Goal: Understand process/instructions: Learn how to perform a task or action

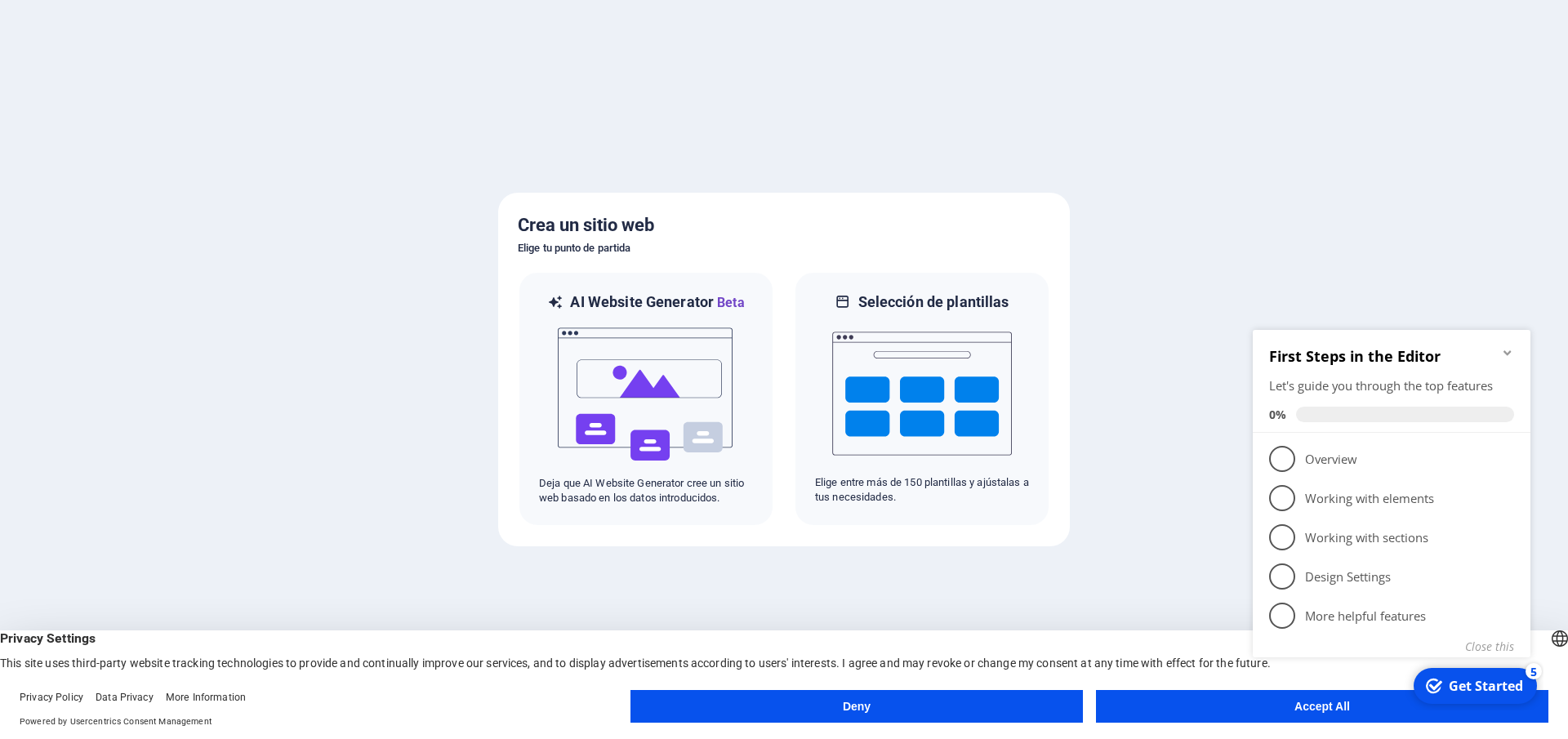
click div "checkmark Get Started 5 First Steps in the Editor Let's guide you through the t…"
click at [1301, 713] on appcues-checklist "Contextual help checklist present on screen" at bounding box center [1395, 514] width 297 height 401
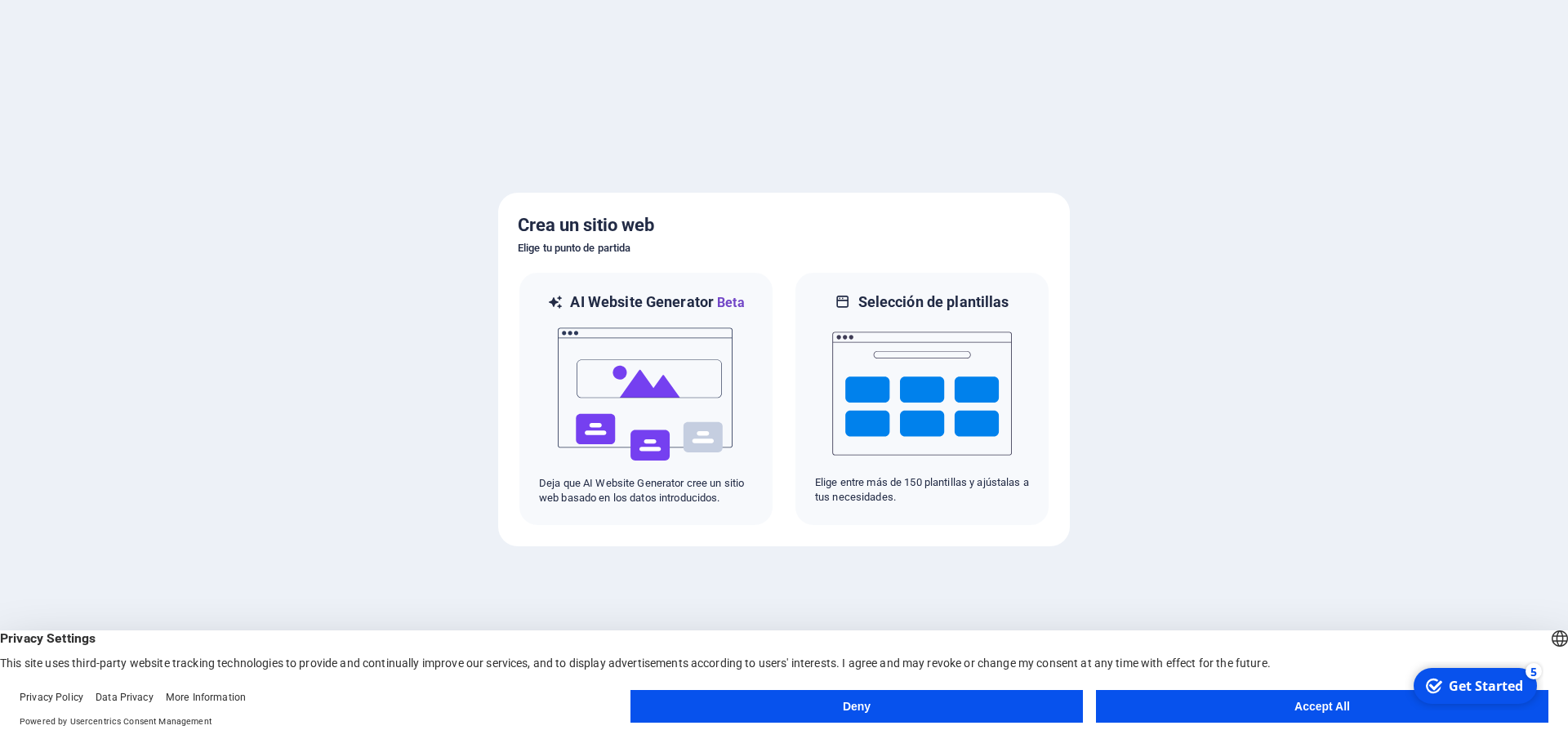
click html "checkmark Get Started 5 First Steps in the Editor Let's guide you through the t…"
click at [1336, 705] on button "Accept All" at bounding box center [1322, 707] width 452 height 33
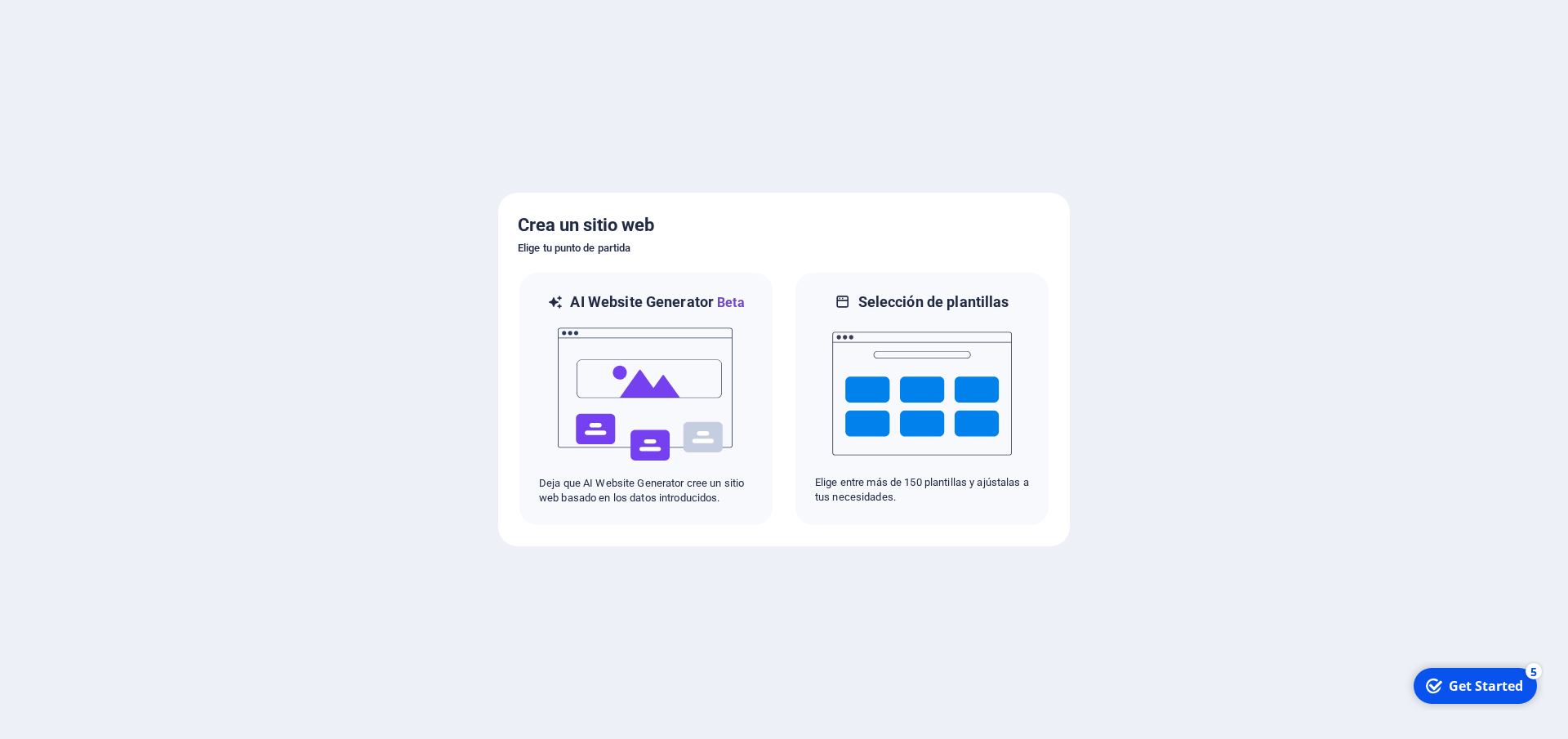
drag, startPoint x: 90, startPoint y: 391, endPoint x: 1337, endPoint y: 705, distance: 1285.9
click at [1337, 705] on div at bounding box center [784, 369] width 1568 height 739
click at [687, 424] on img at bounding box center [646, 395] width 180 height 163
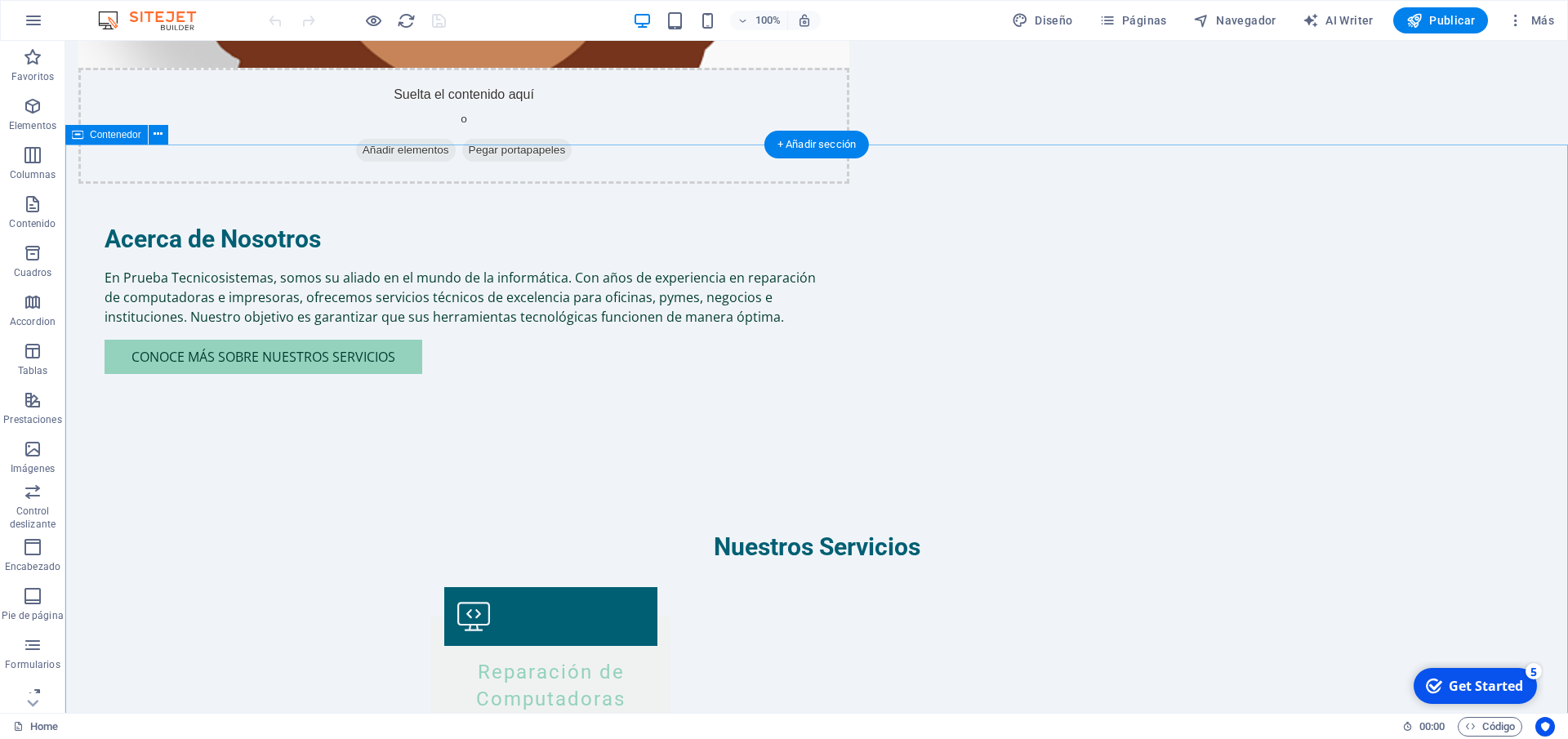
scroll to position [1411, 0]
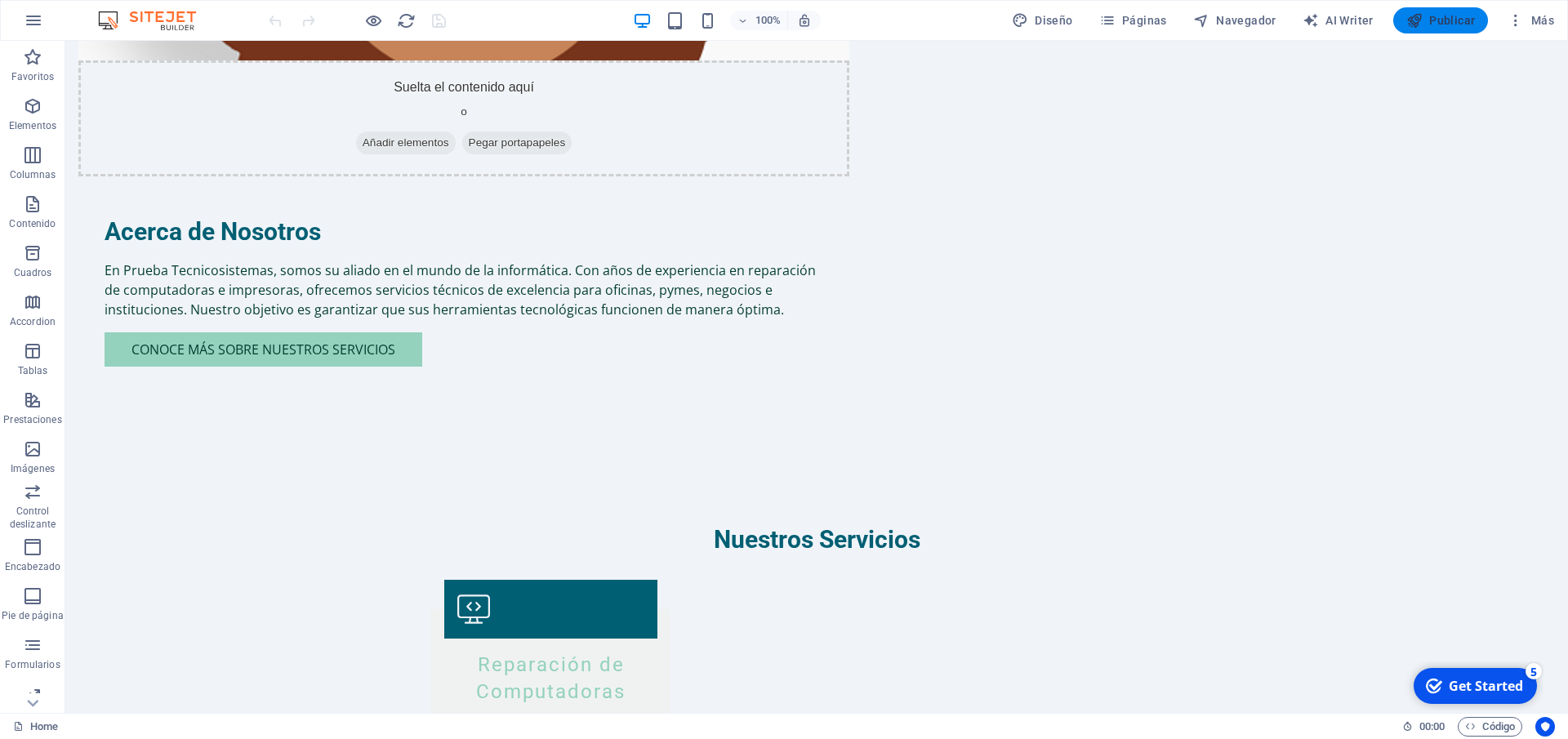
click at [1450, 25] on span "Publicar" at bounding box center [1441, 21] width 69 height 17
